Goal: Check status: Check status

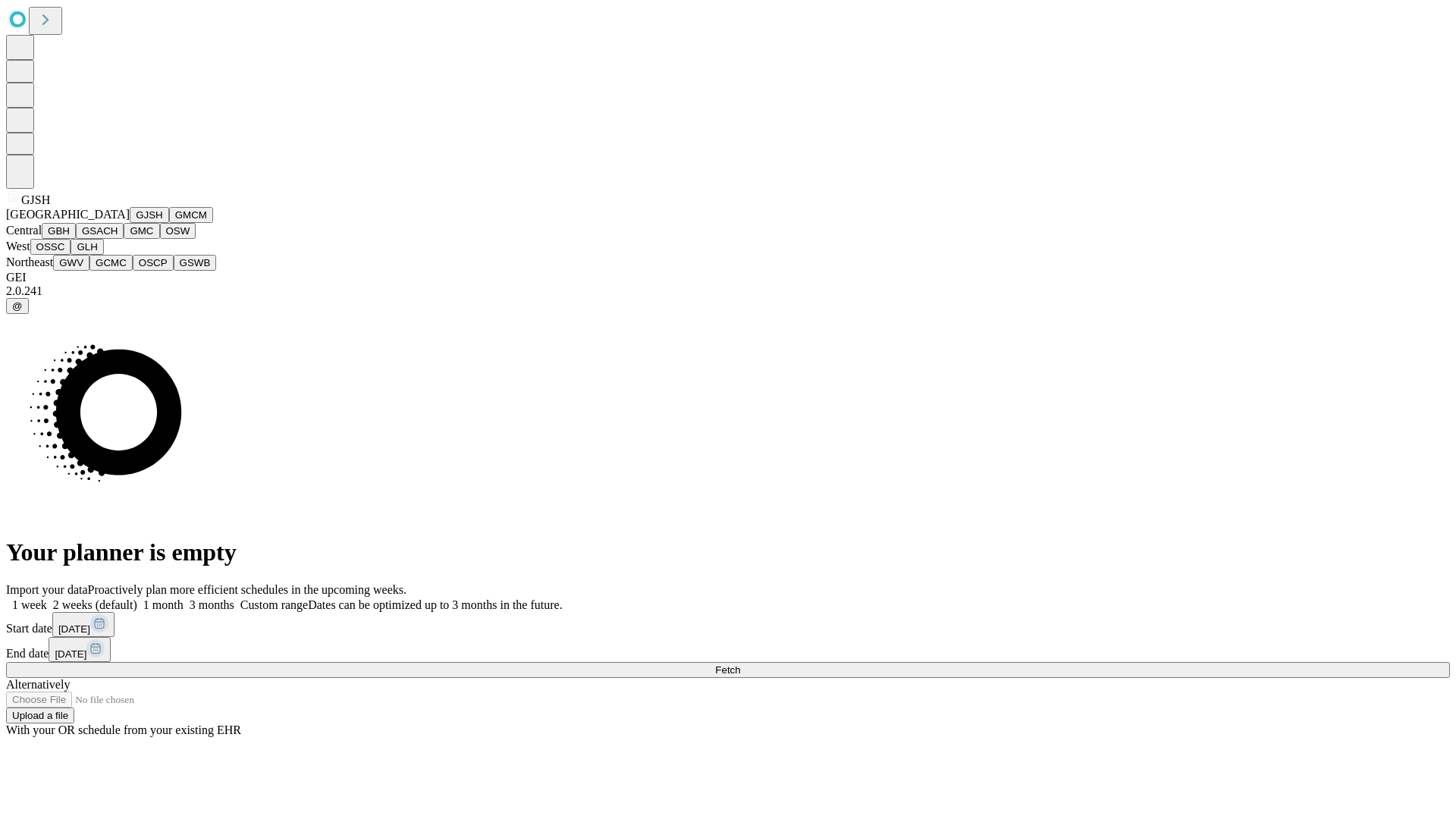
click at [130, 223] on button "GJSH" at bounding box center [149, 215] width 39 height 16
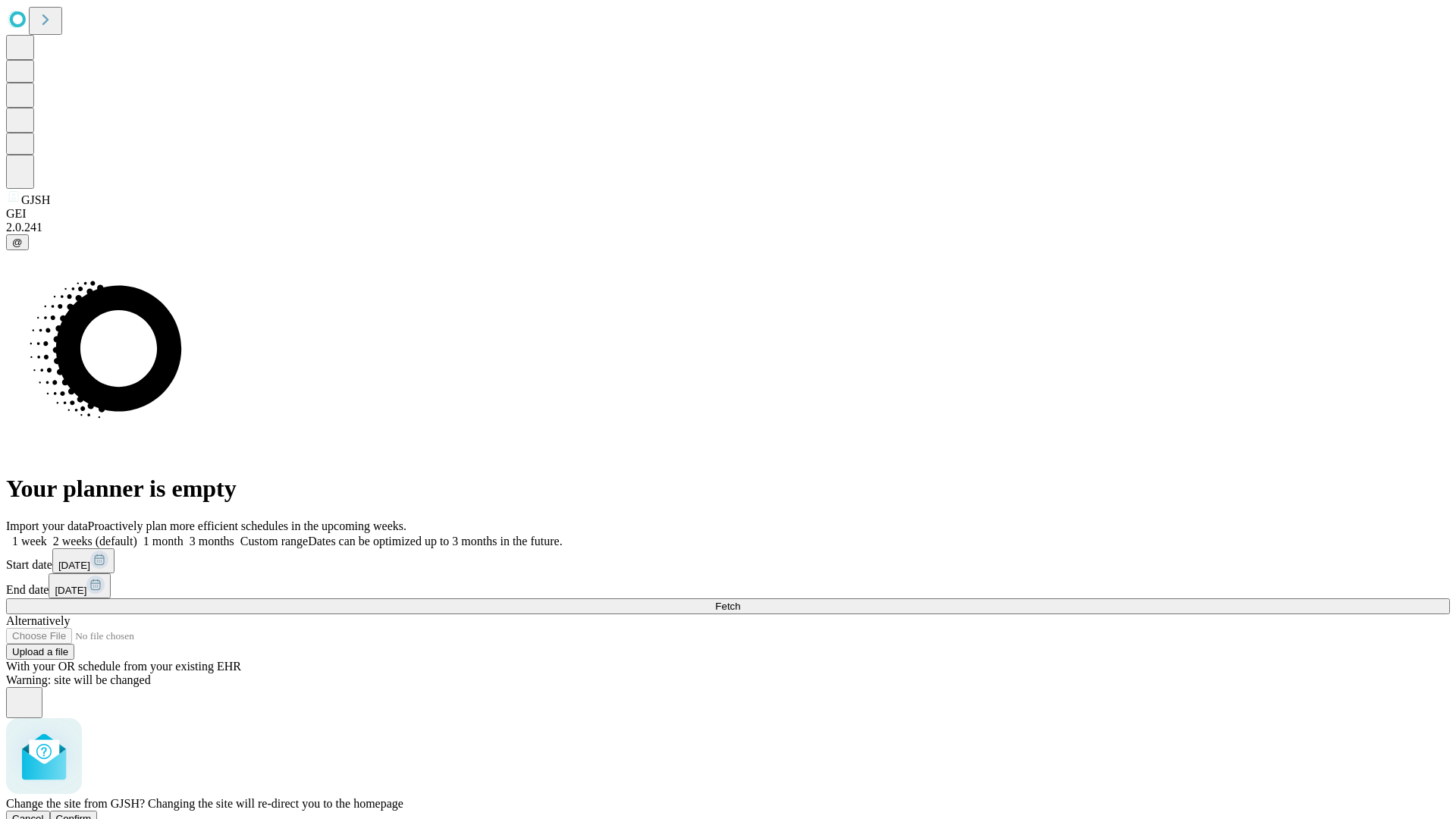
click at [92, 813] on span "Confirm" at bounding box center [74, 818] width 36 height 11
click at [137, 535] on label "2 weeks (default)" at bounding box center [92, 541] width 90 height 13
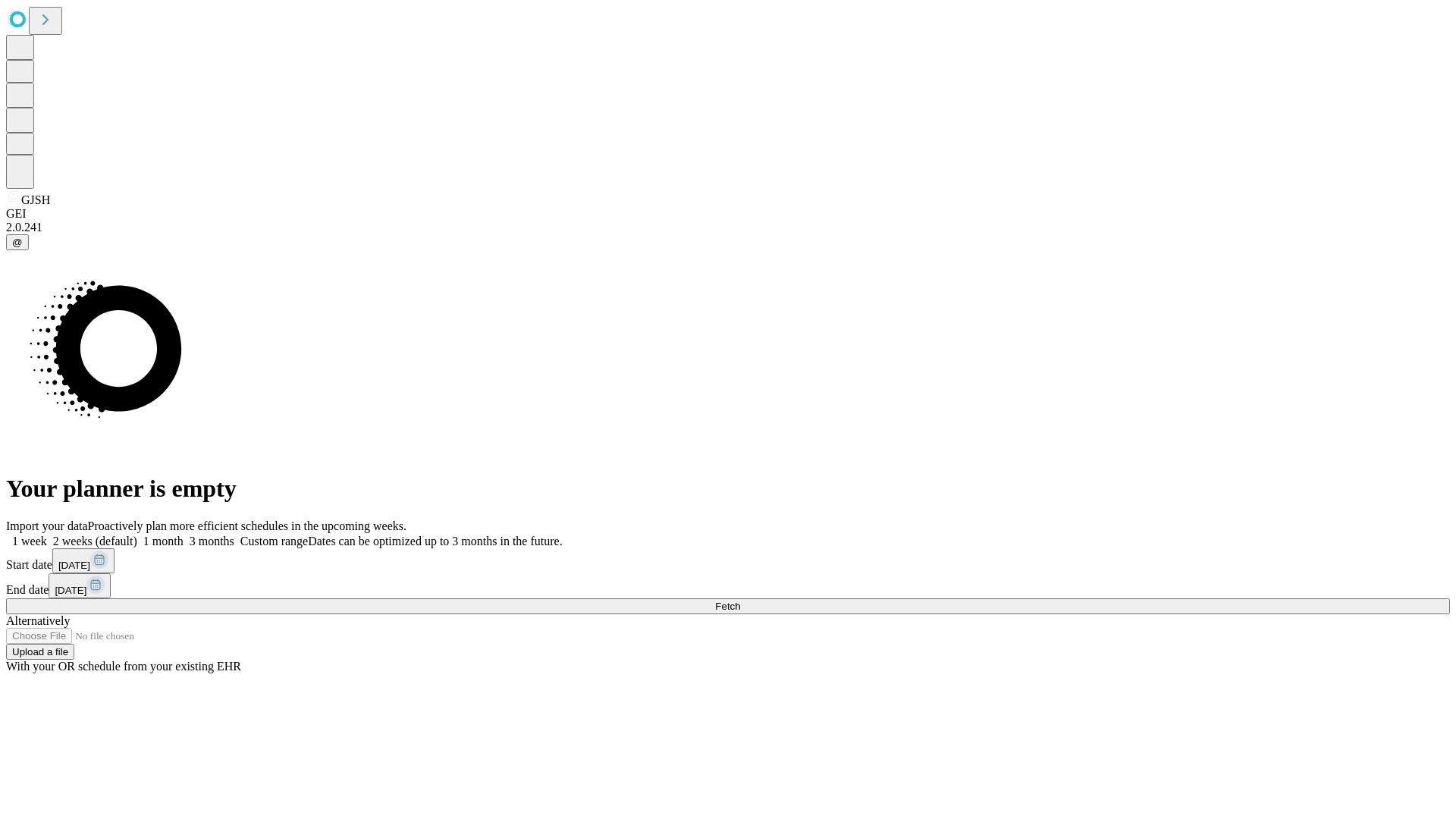
click at [740, 601] on span "Fetch" at bounding box center [727, 606] width 25 height 11
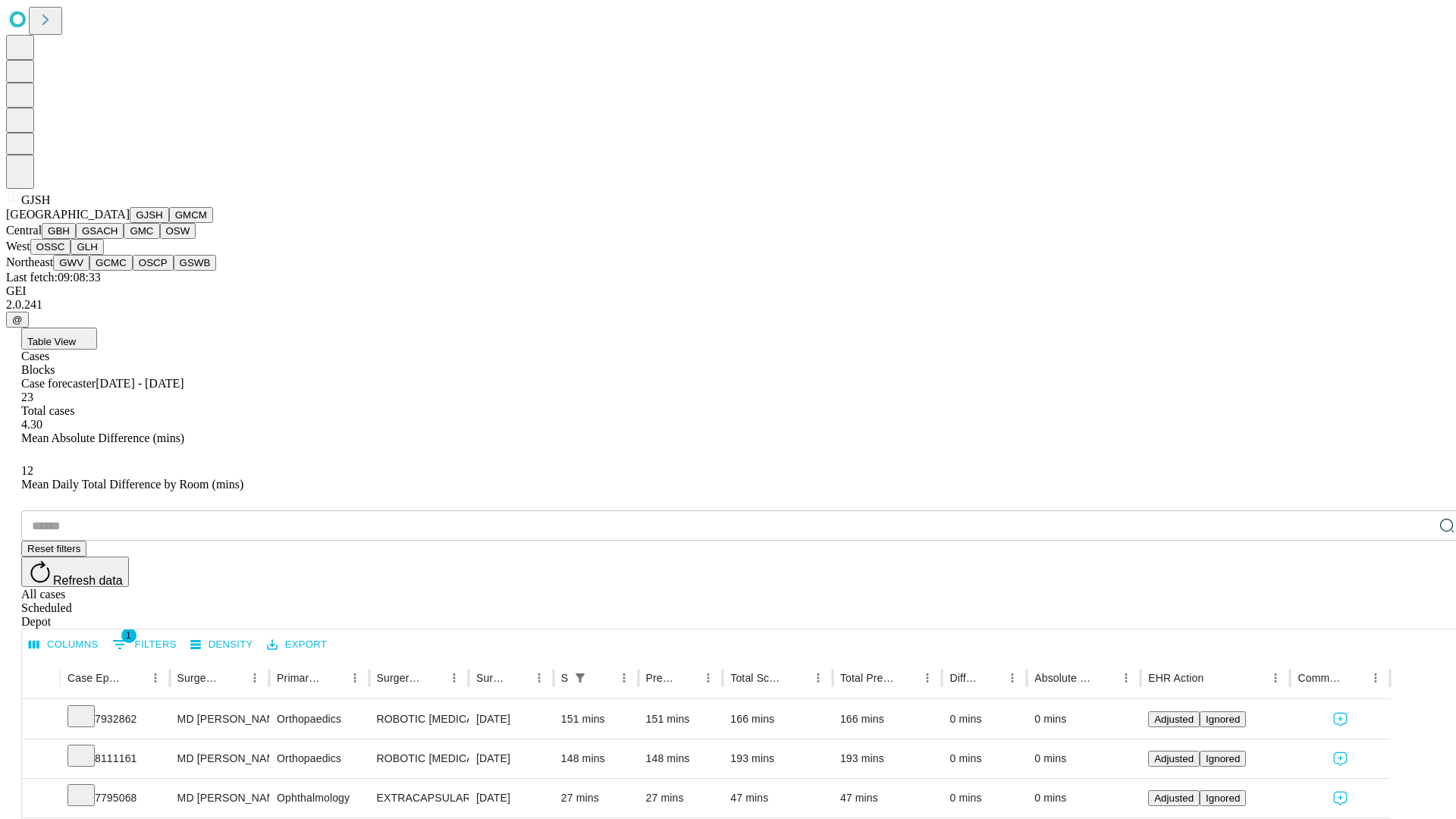
click at [169, 223] on button "GMCM" at bounding box center [191, 215] width 44 height 16
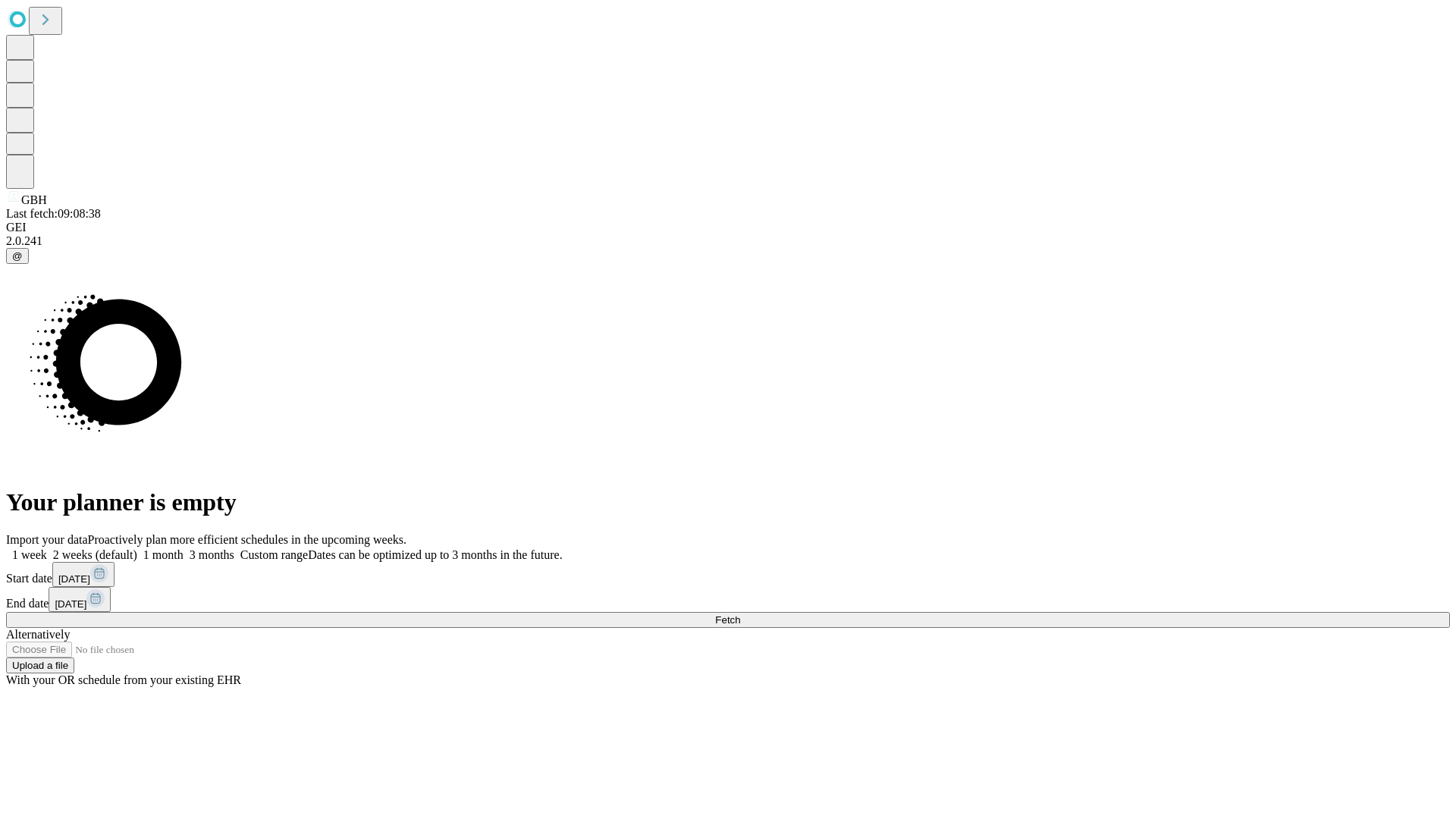
click at [137, 549] on label "2 weeks (default)" at bounding box center [92, 555] width 90 height 13
click at [740, 615] on span "Fetch" at bounding box center [727, 620] width 25 height 11
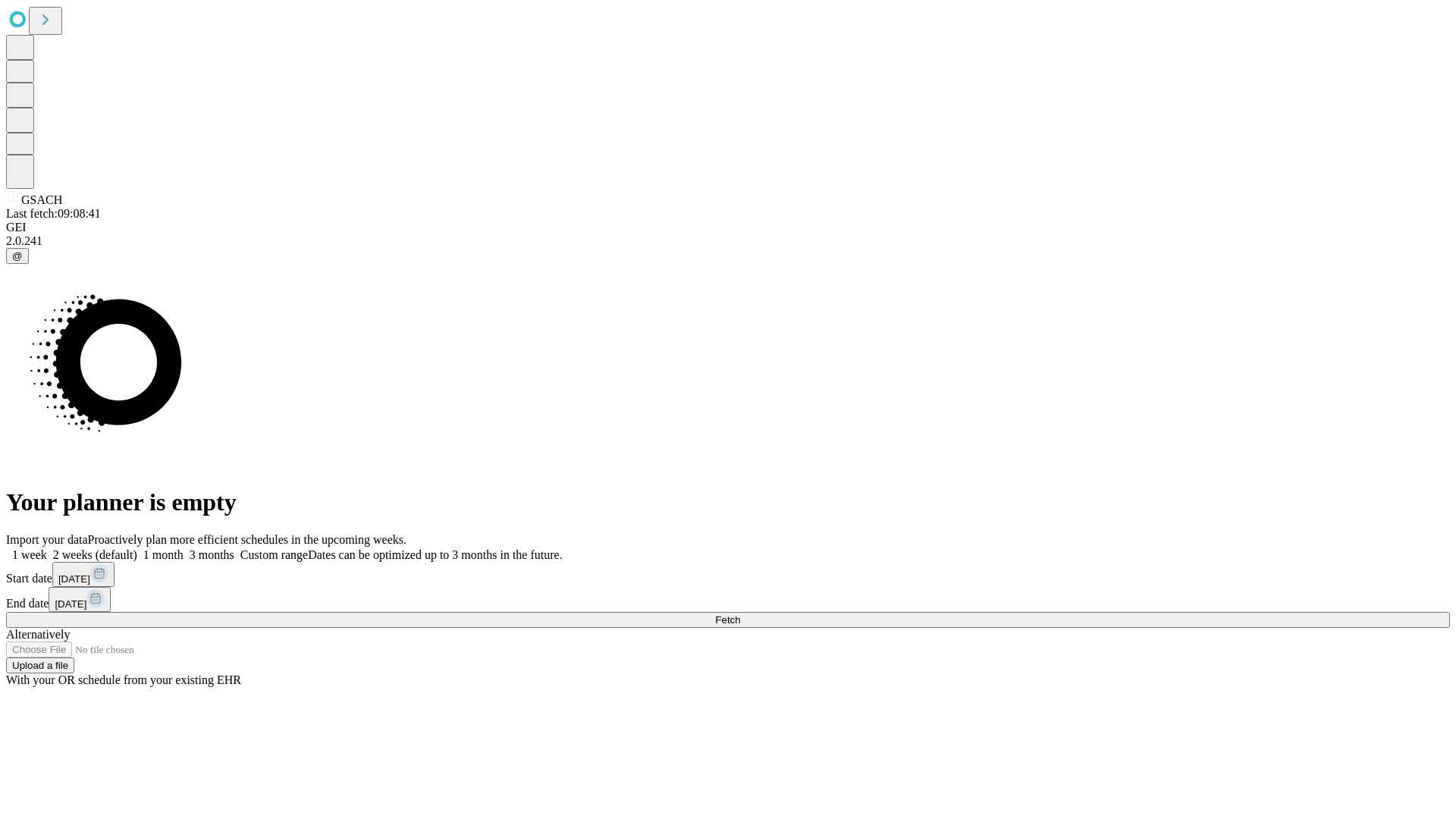
click at [137, 549] on label "2 weeks (default)" at bounding box center [92, 555] width 90 height 13
click at [740, 615] on span "Fetch" at bounding box center [727, 620] width 25 height 11
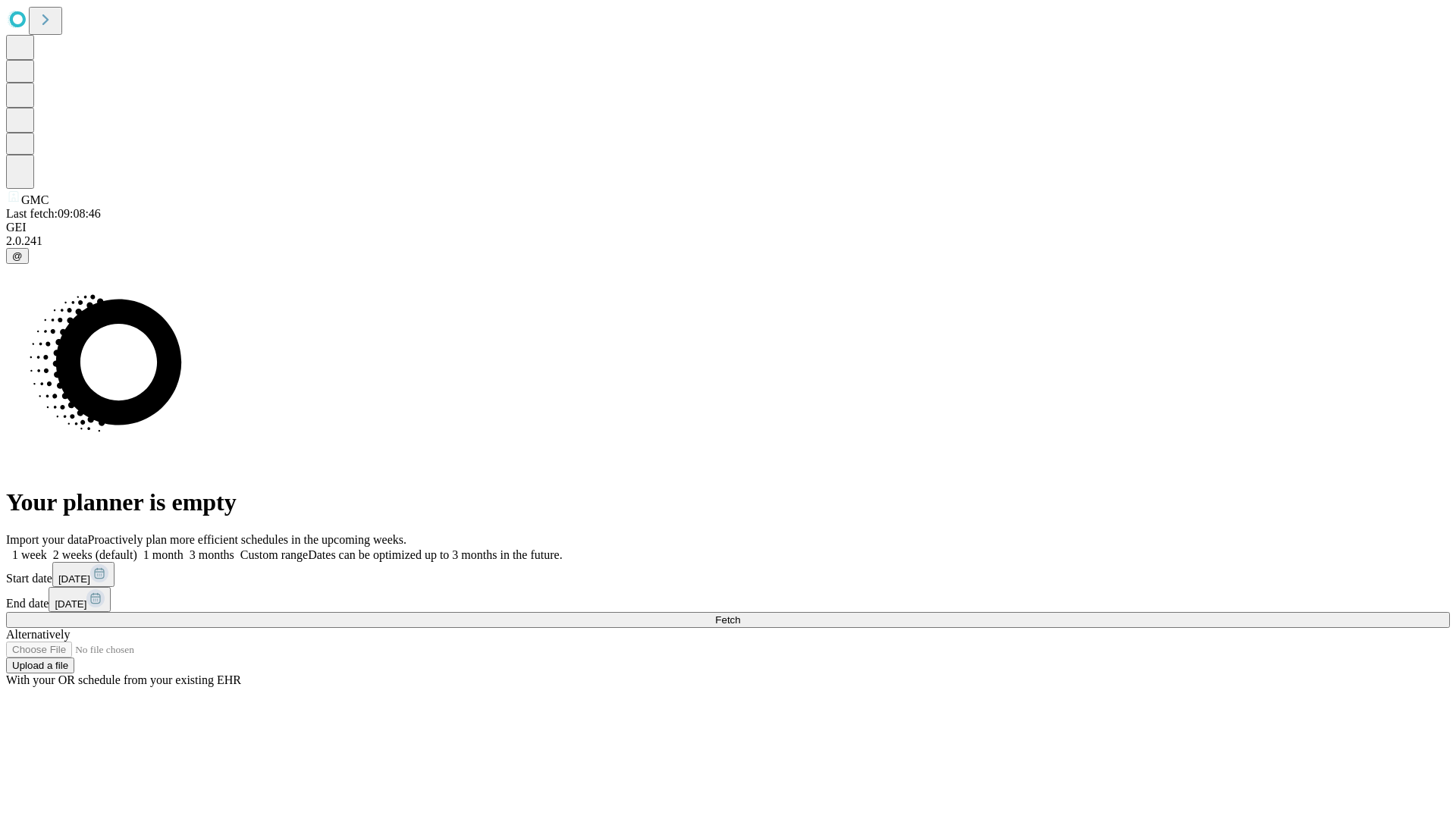
click at [137, 549] on label "2 weeks (default)" at bounding box center [92, 555] width 90 height 13
click at [740, 615] on span "Fetch" at bounding box center [727, 620] width 25 height 11
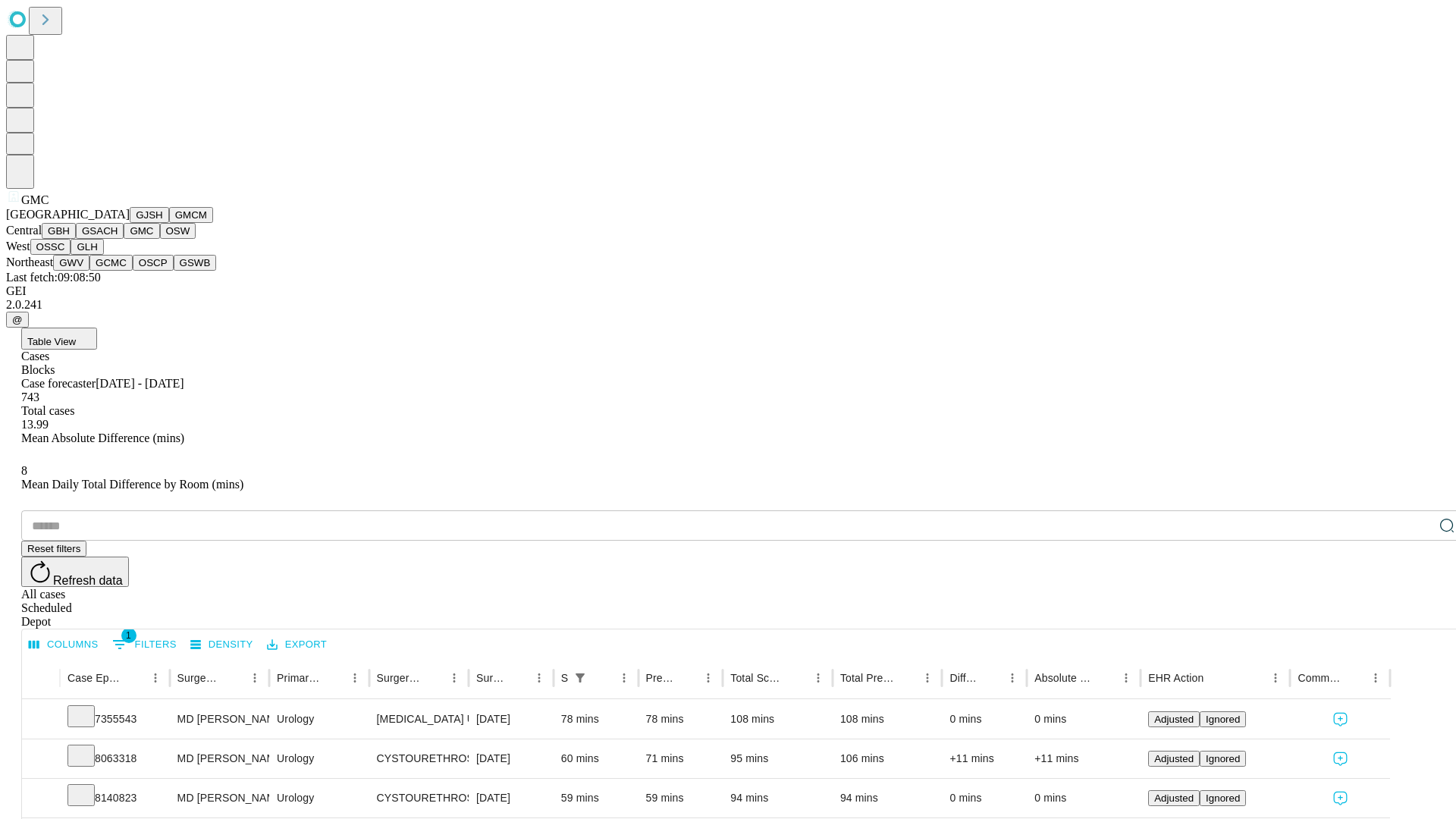
click at [160, 239] on button "OSW" at bounding box center [178, 231] width 36 height 16
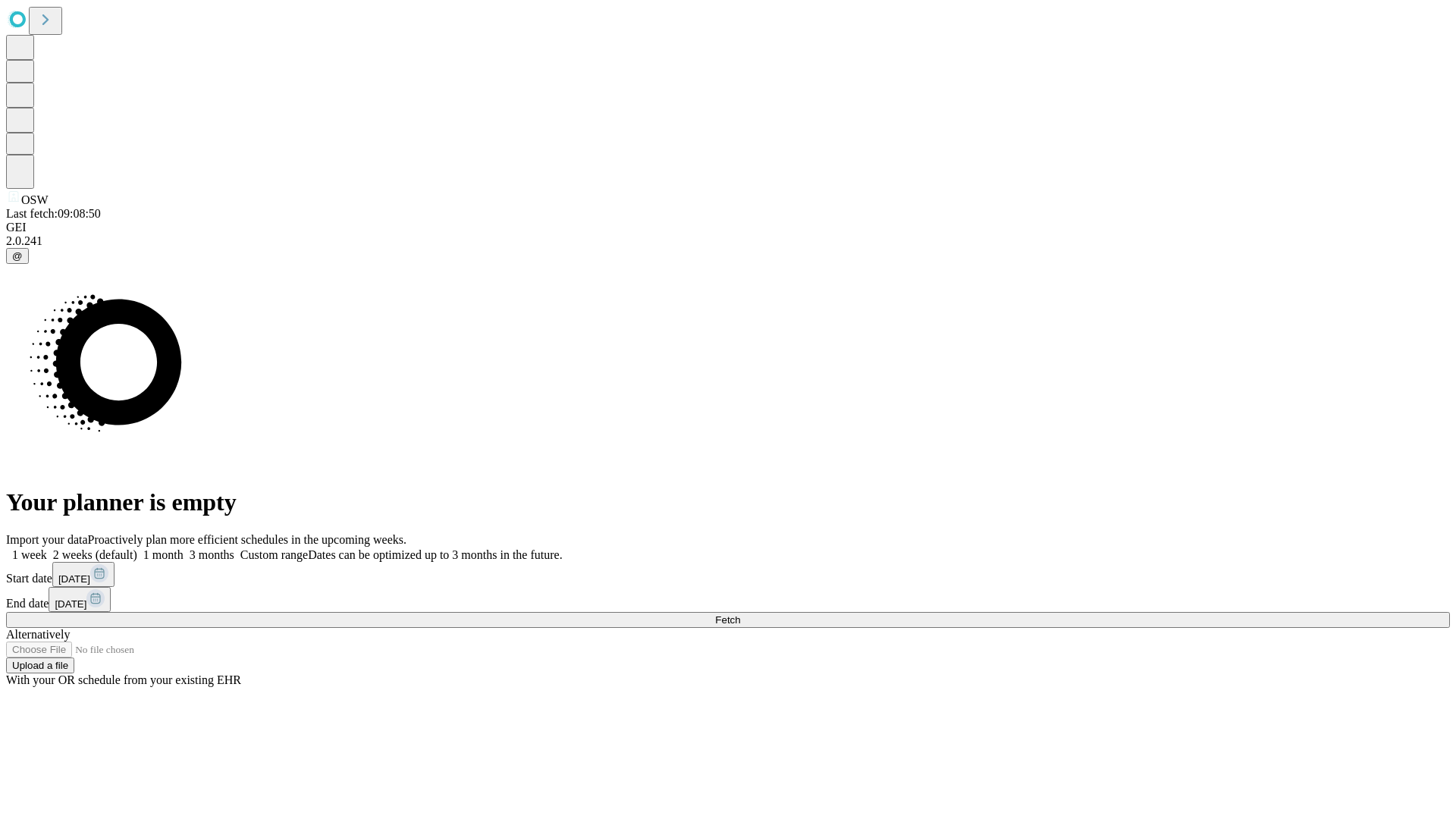
click at [740, 615] on span "Fetch" at bounding box center [727, 620] width 25 height 11
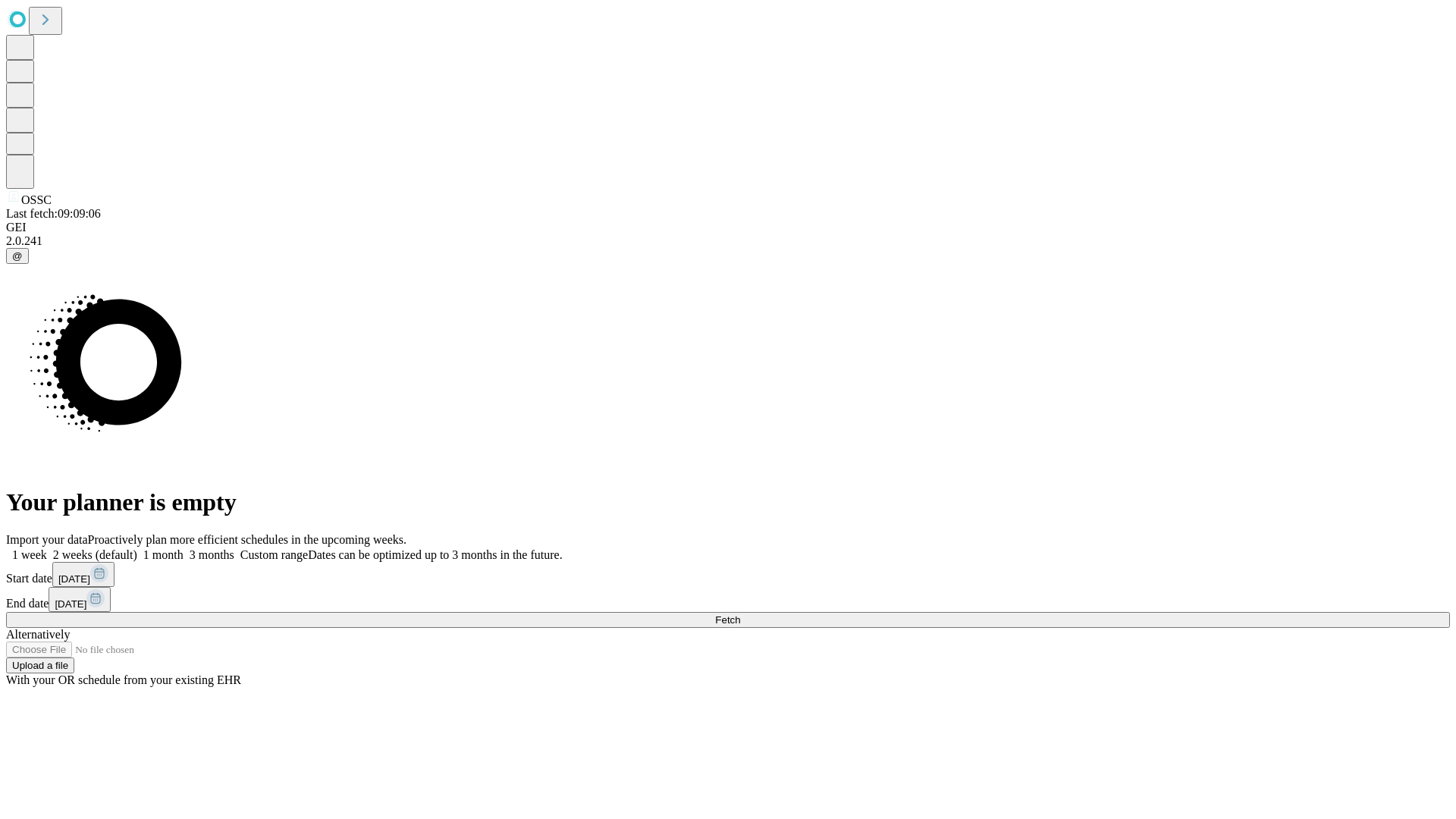
click at [137, 549] on label "2 weeks (default)" at bounding box center [92, 555] width 90 height 13
click at [740, 615] on span "Fetch" at bounding box center [727, 620] width 25 height 11
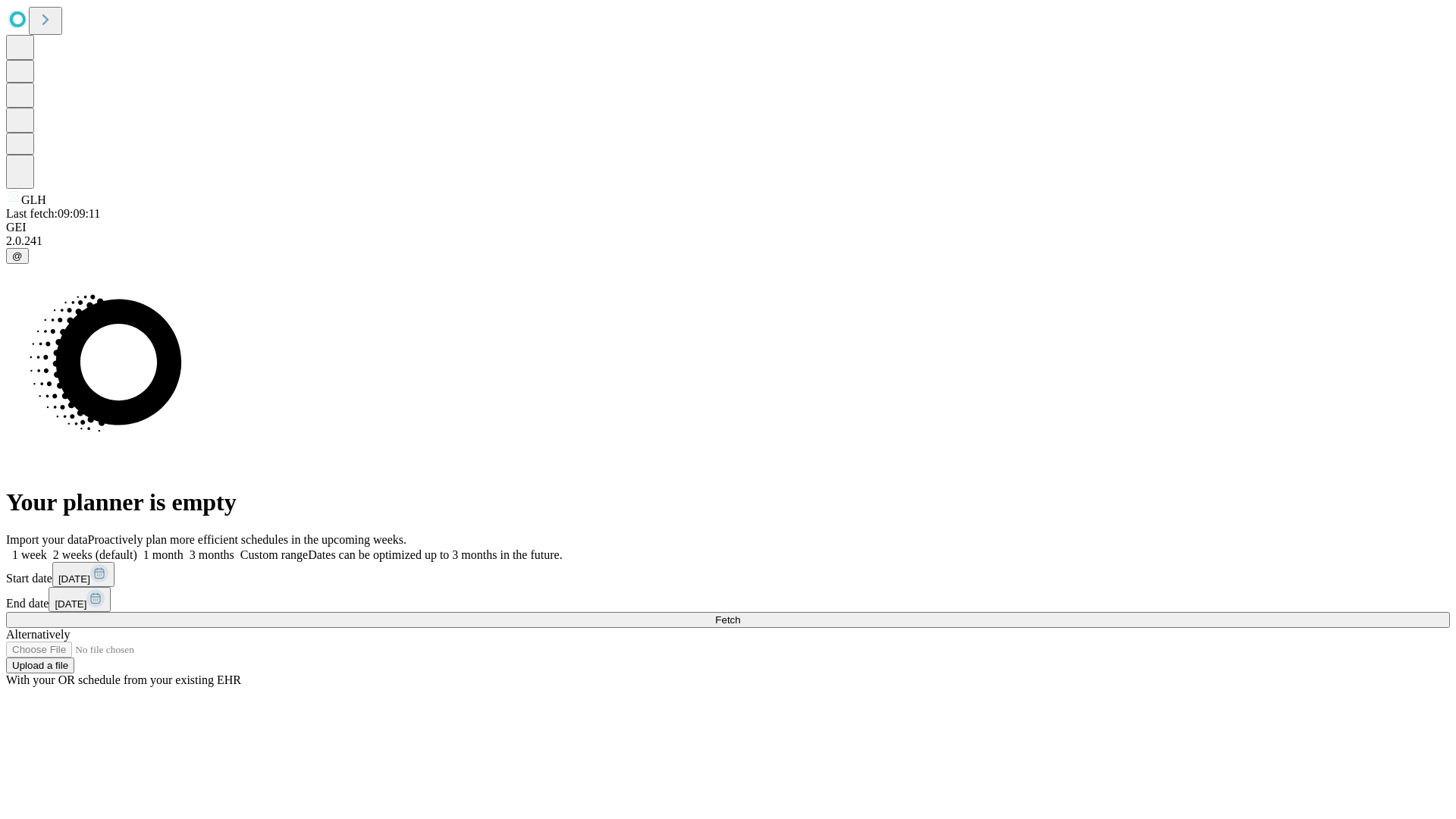
click at [137, 549] on label "2 weeks (default)" at bounding box center [92, 555] width 90 height 13
click at [740, 615] on span "Fetch" at bounding box center [727, 620] width 25 height 11
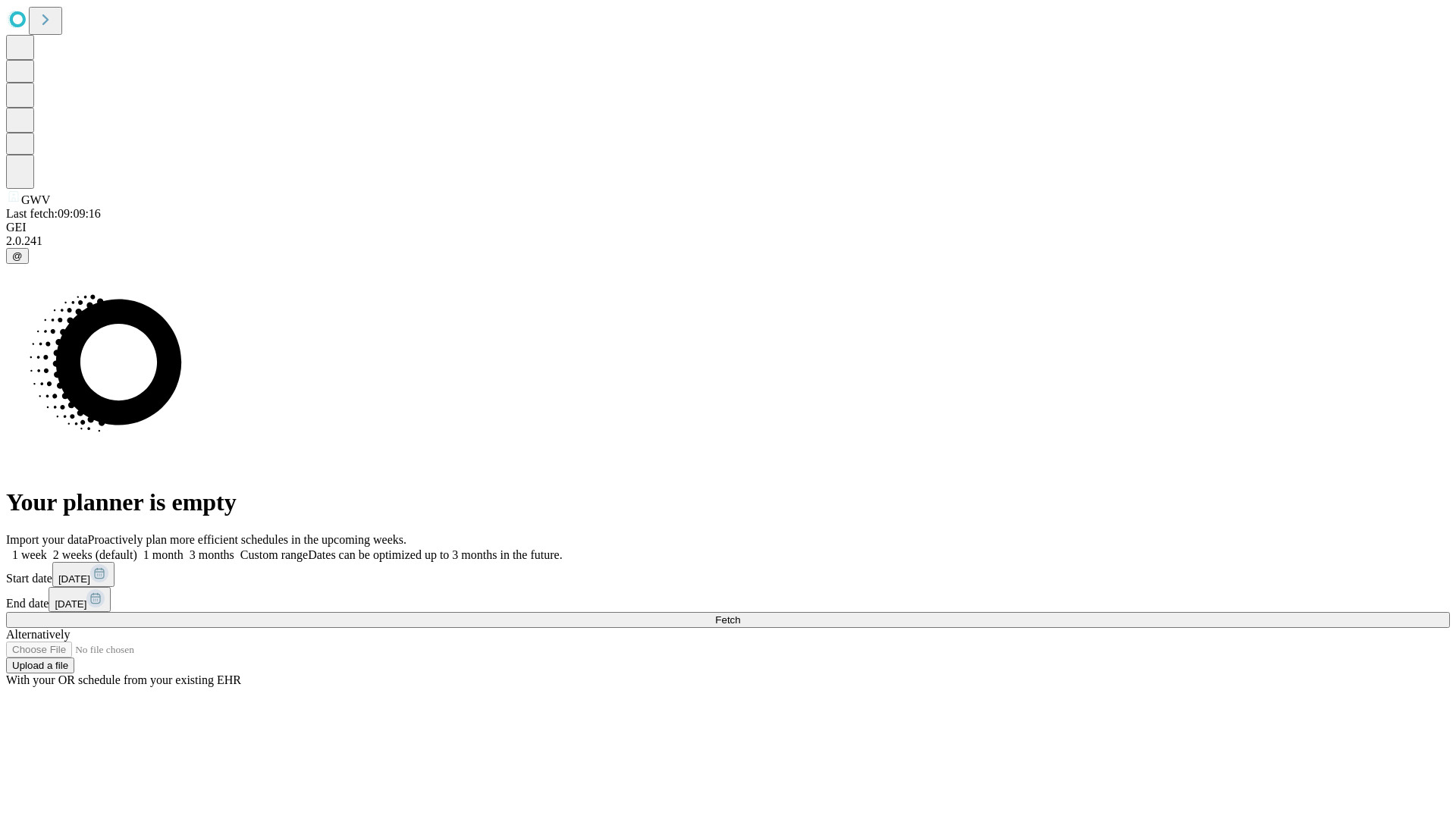
click at [137, 549] on label "2 weeks (default)" at bounding box center [92, 555] width 90 height 13
click at [740, 615] on span "Fetch" at bounding box center [727, 620] width 25 height 11
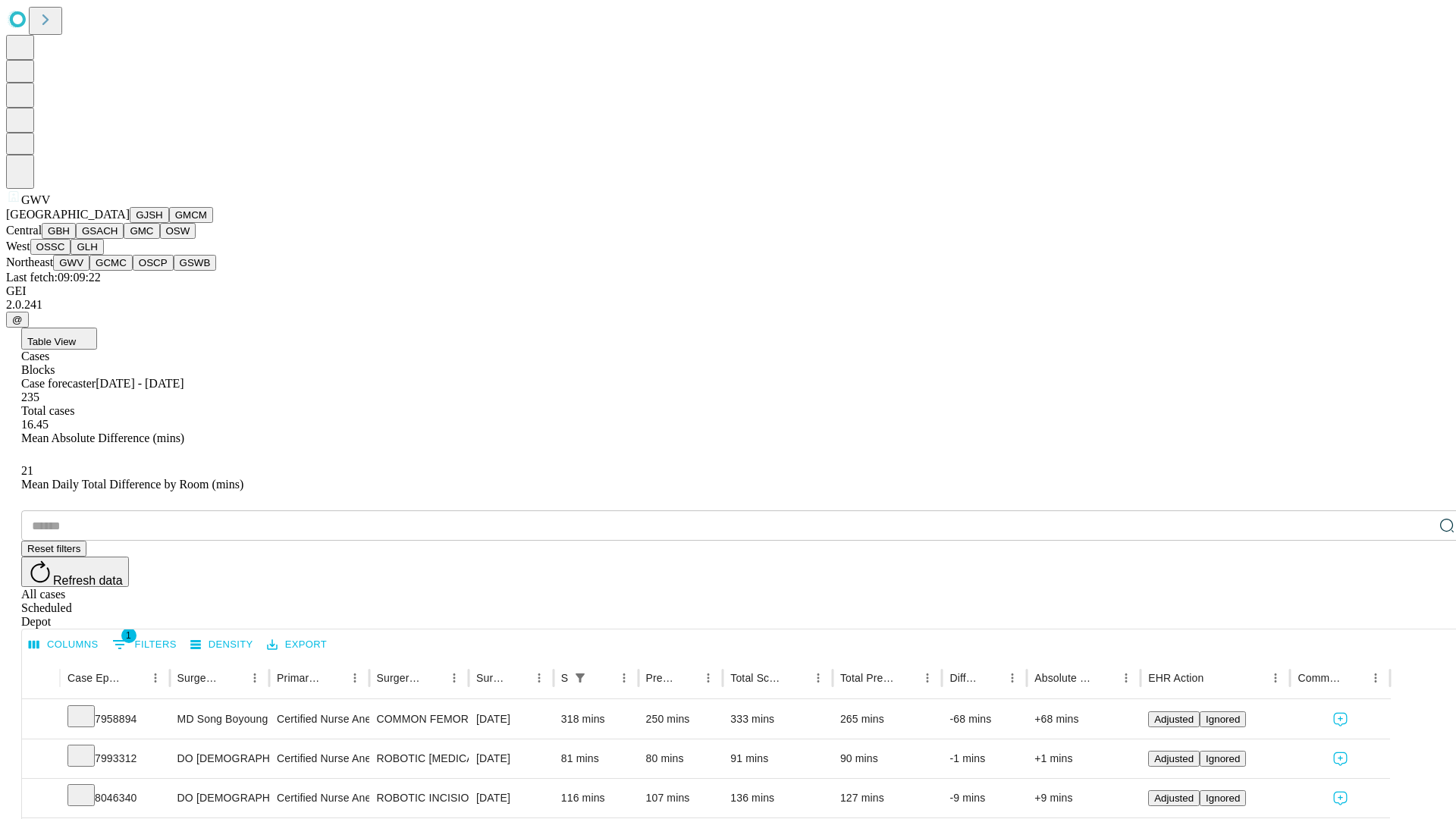
click at [118, 270] on button "GCMC" at bounding box center [111, 263] width 43 height 16
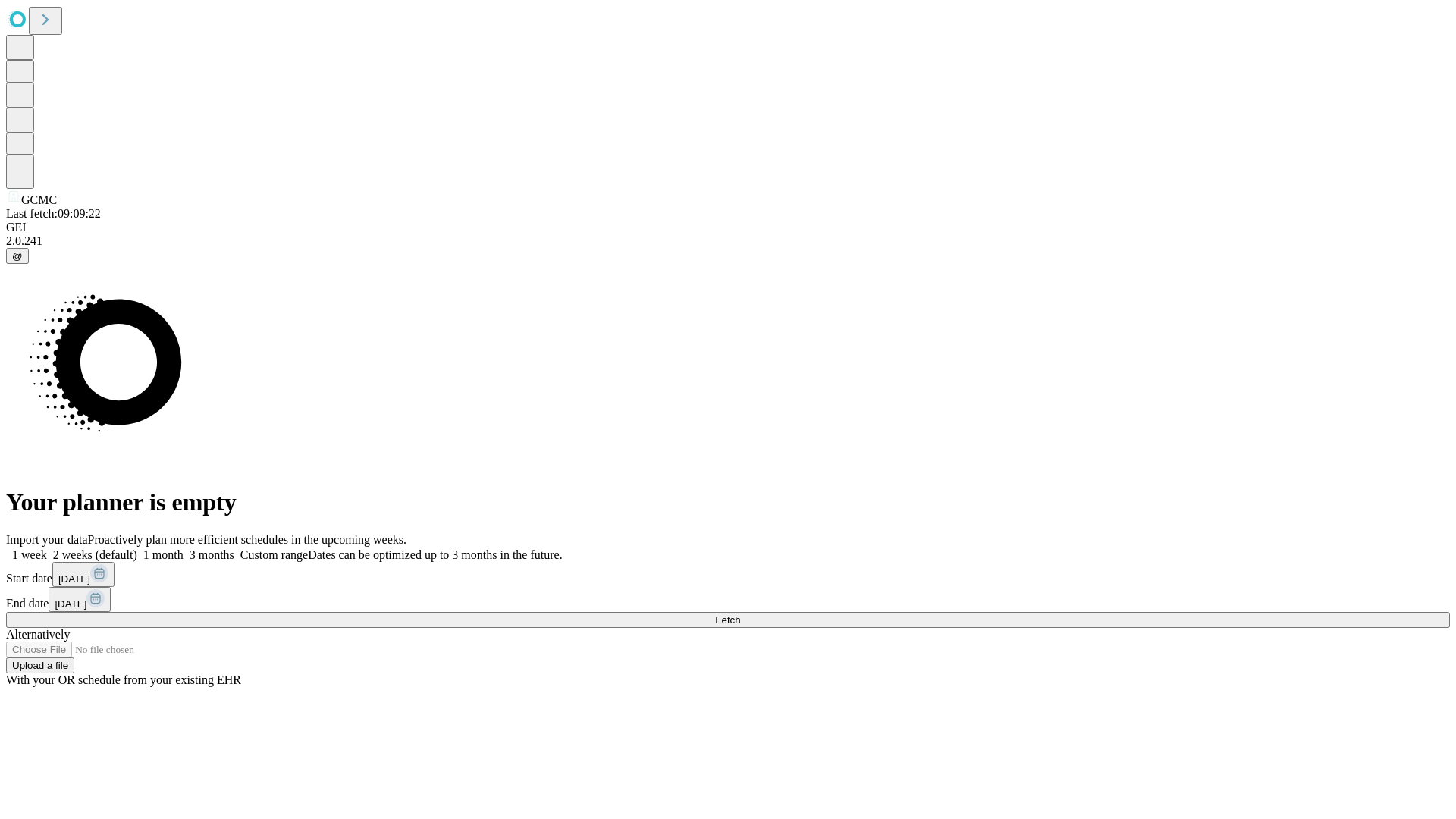
click at [137, 549] on label "2 weeks (default)" at bounding box center [92, 555] width 90 height 13
click at [740, 615] on span "Fetch" at bounding box center [727, 620] width 25 height 11
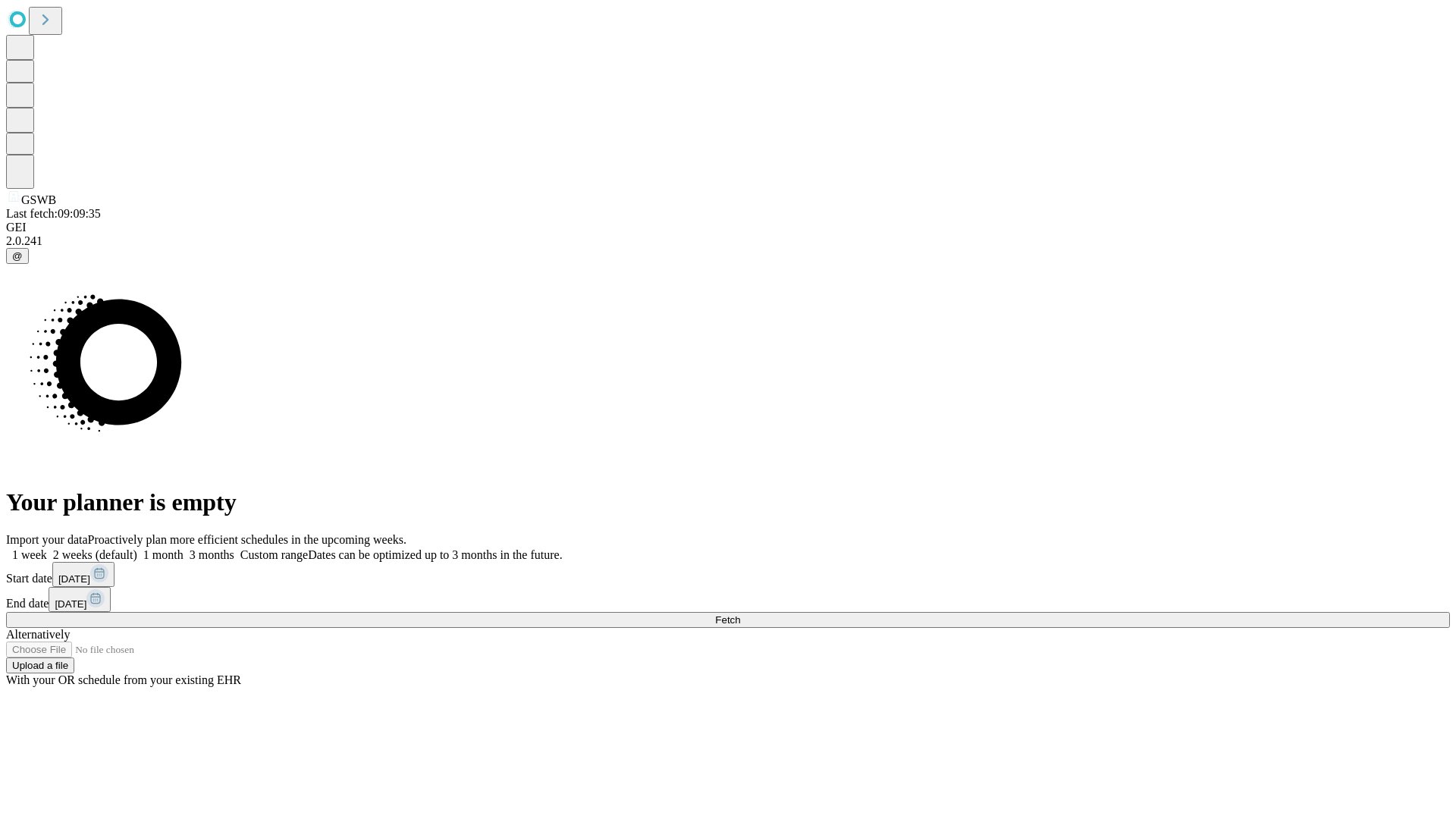
click at [137, 549] on label "2 weeks (default)" at bounding box center [92, 555] width 90 height 13
click at [740, 615] on span "Fetch" at bounding box center [727, 620] width 25 height 11
